Goal: Entertainment & Leisure: Consume media (video, audio)

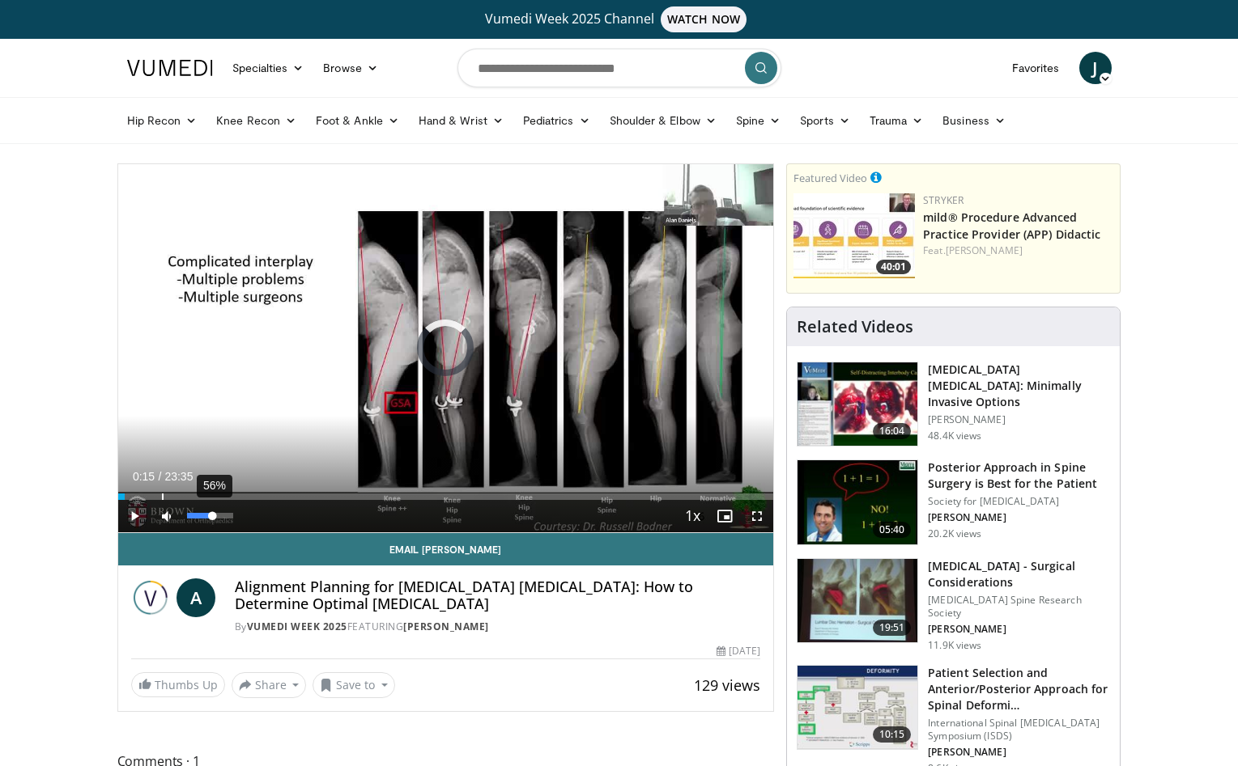
drag, startPoint x: 125, startPoint y: 496, endPoint x: 212, endPoint y: 503, distance: 87.7
click at [212, 503] on div "Current Time 0:15 / Duration 23:35 Play Skip Backward Skip Forward Mute 56% Loa…" at bounding box center [446, 516] width 656 height 32
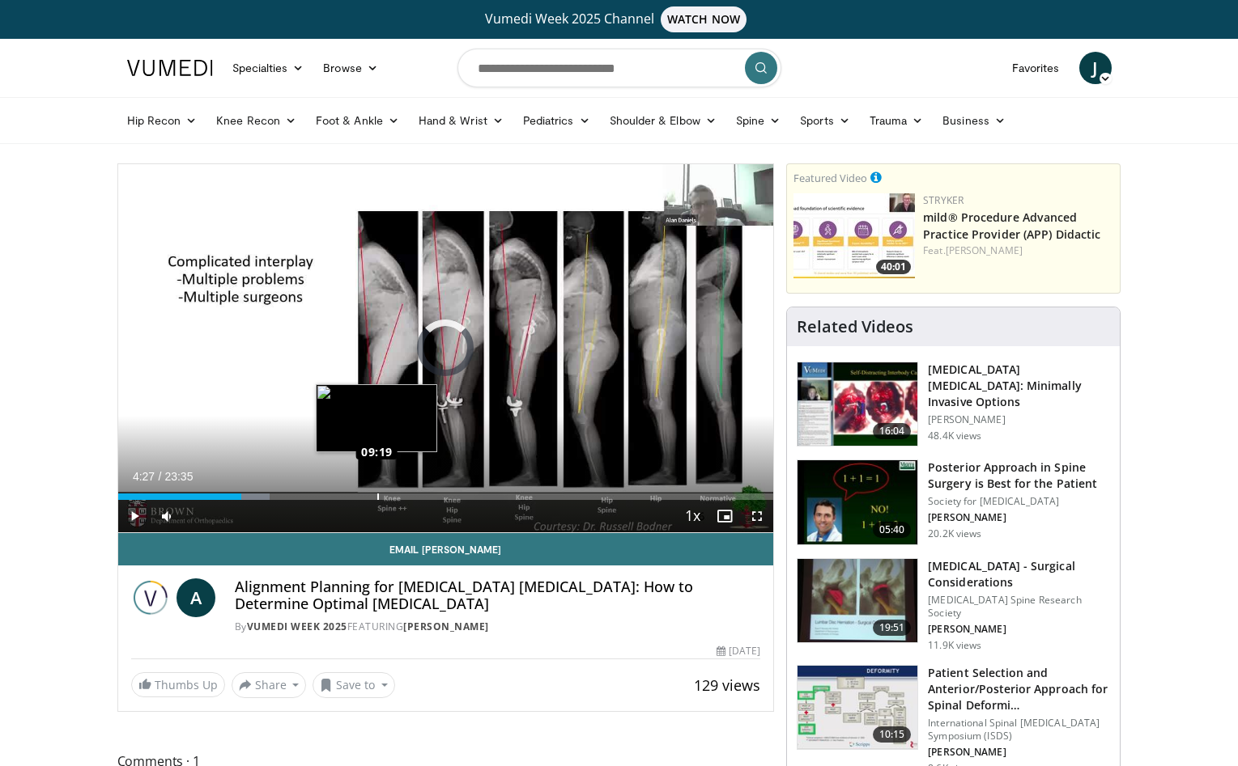
drag, startPoint x: 215, startPoint y: 496, endPoint x: 376, endPoint y: 493, distance: 161.1
click at [376, 493] on div "Loaded : 23.12% 09:20 09:19" at bounding box center [446, 492] width 656 height 15
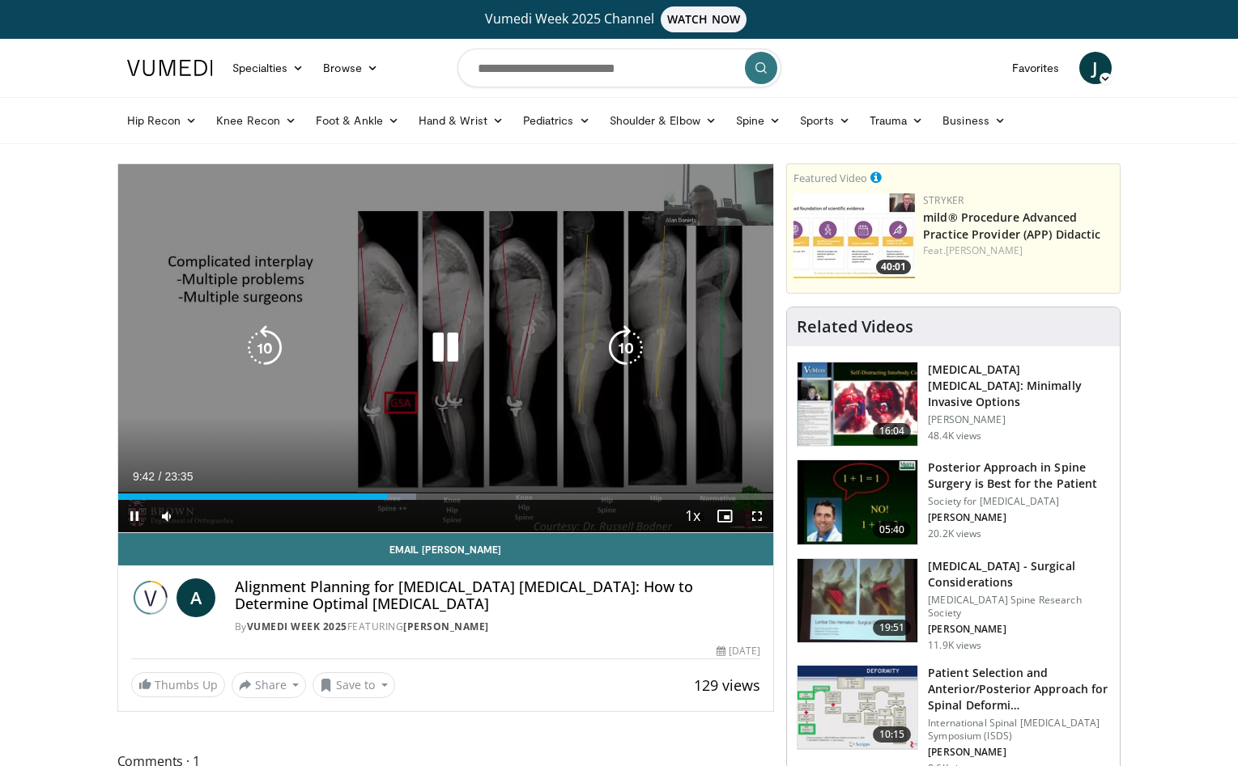
click at [722, 329] on div "10 seconds Tap to unmute" at bounding box center [446, 348] width 656 height 368
click at [442, 349] on icon "Video Player" at bounding box center [445, 347] width 45 height 45
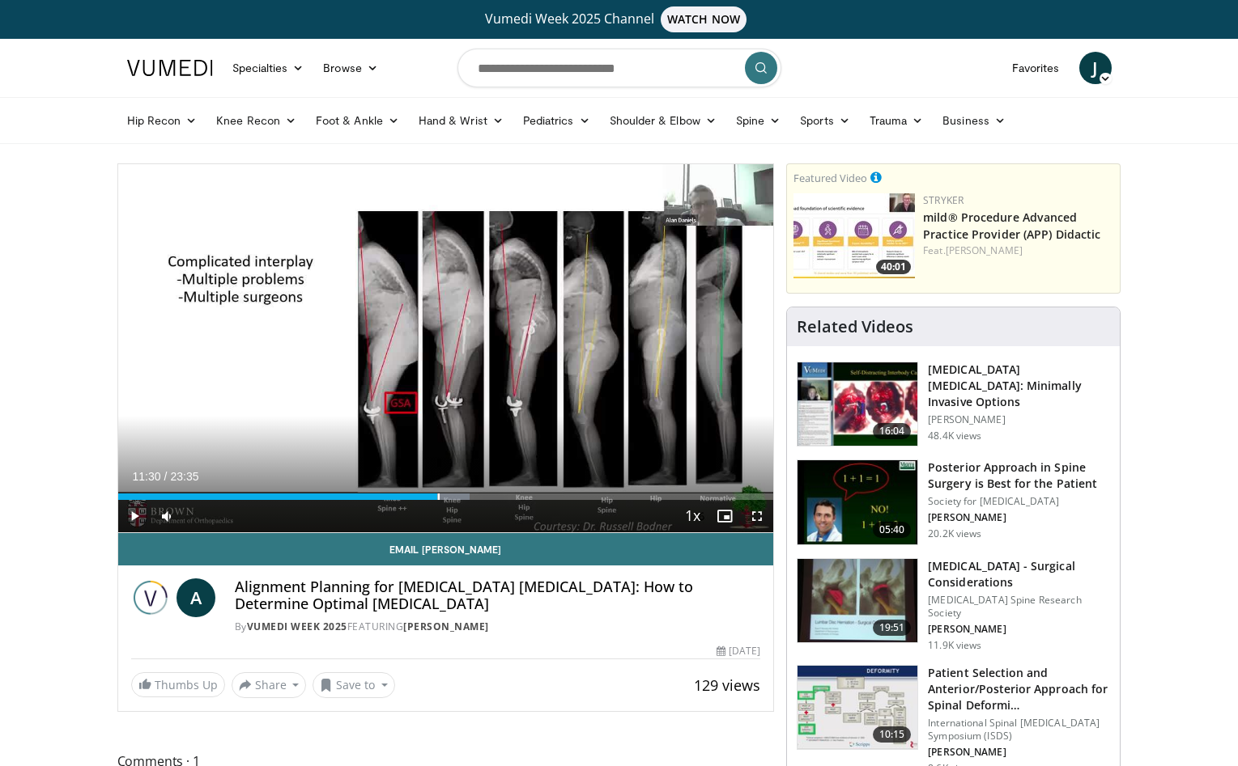
drag, startPoint x: 387, startPoint y: 499, endPoint x: 431, endPoint y: 480, distance: 48.3
click at [436, 487] on div "Loaded : 53.69% 11:34 11:30" at bounding box center [446, 492] width 656 height 15
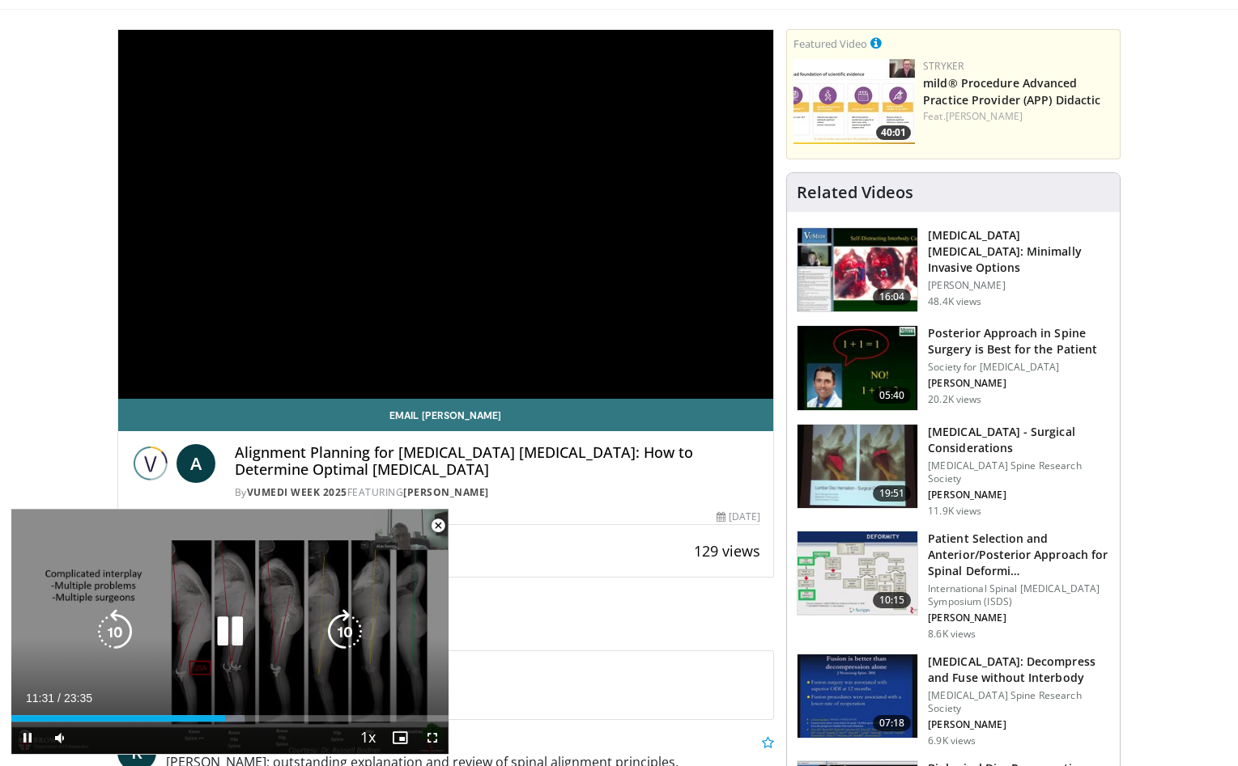
scroll to position [248, 0]
